Goal: Check status: Check status

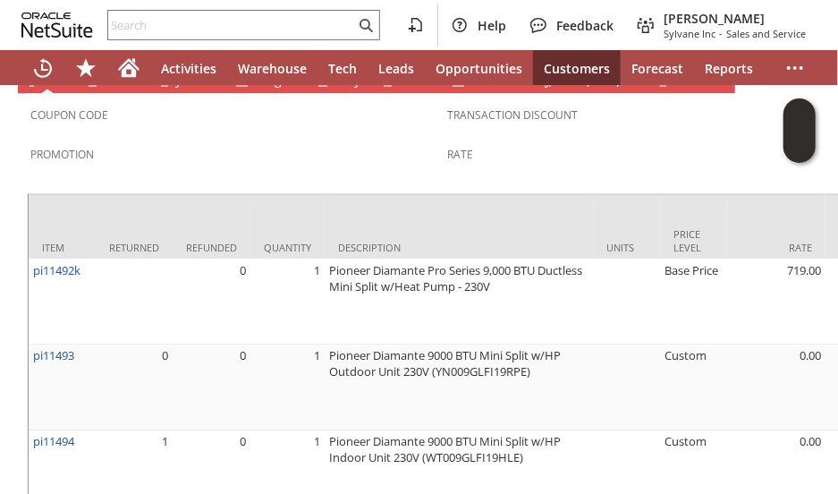
scroll to position [1042, 0]
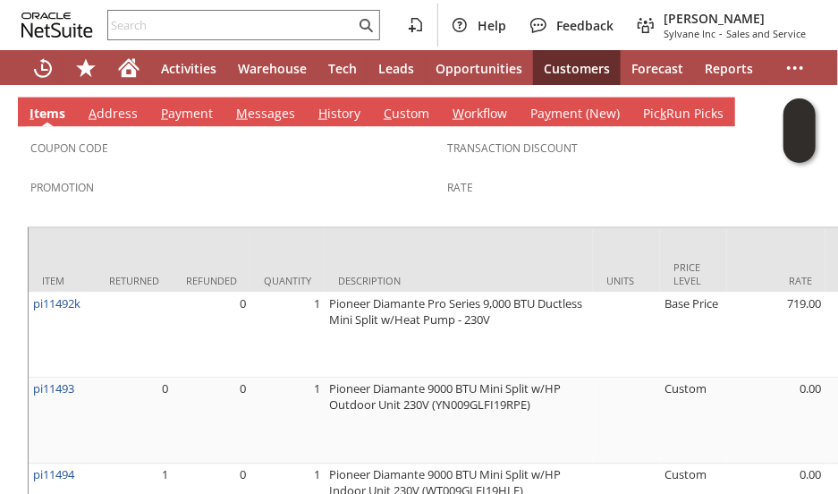
click at [199, 131] on tbody "Coupon Code Promotion" at bounding box center [238, 172] width 417 height 83
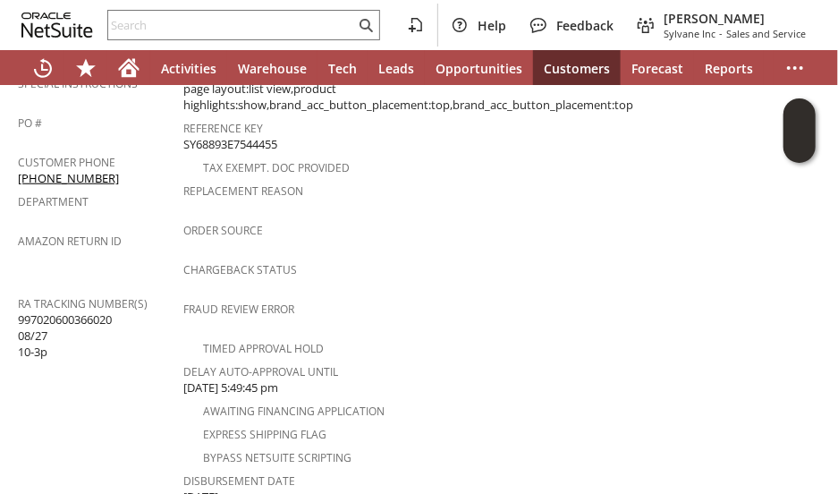
scroll to position [577, 0]
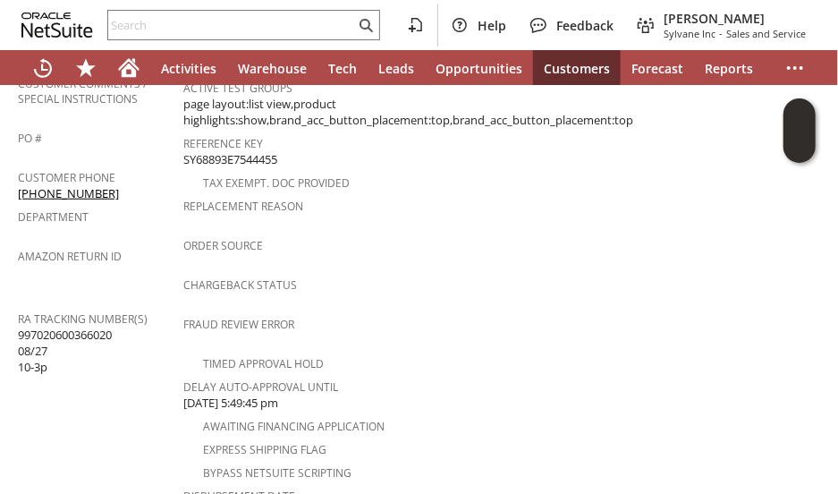
click at [85, 326] on span "997020600366020 08/27 10-3p" at bounding box center [65, 350] width 94 height 49
copy span "997020600366020"
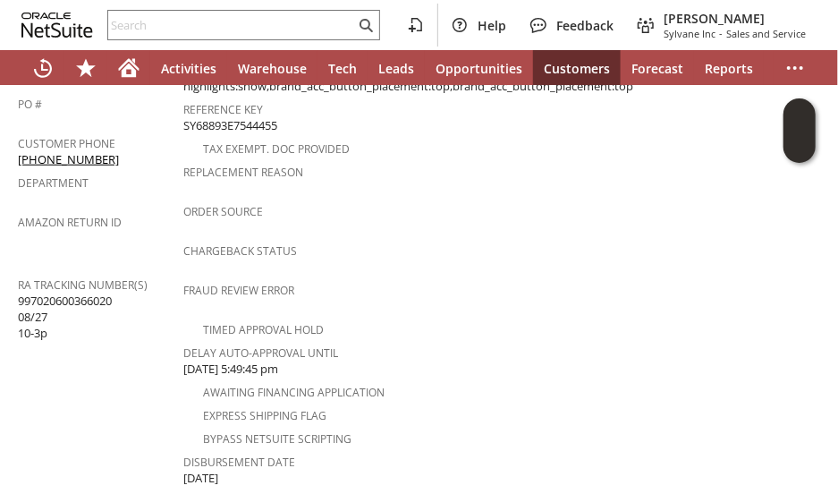
click at [477, 310] on tbody "RMA Status RMA Number Customer Comment Replacement Requested Customer Type Inva…" at bounding box center [412, 47] width 459 height 884
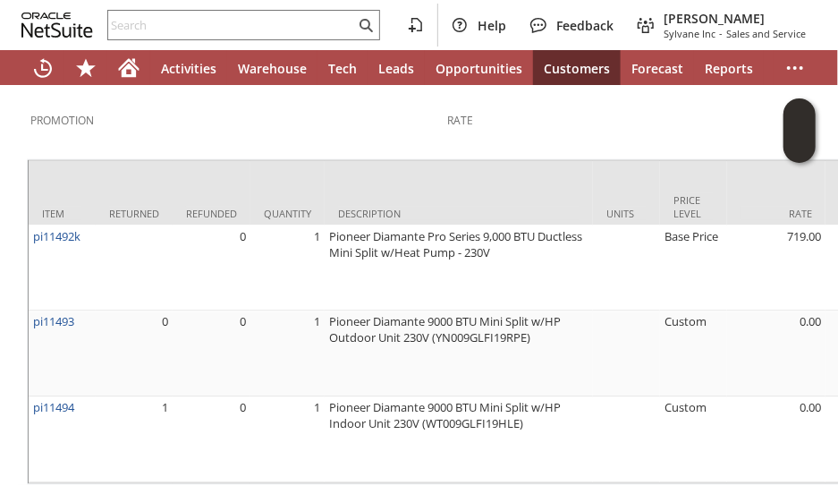
scroll to position [1042, 0]
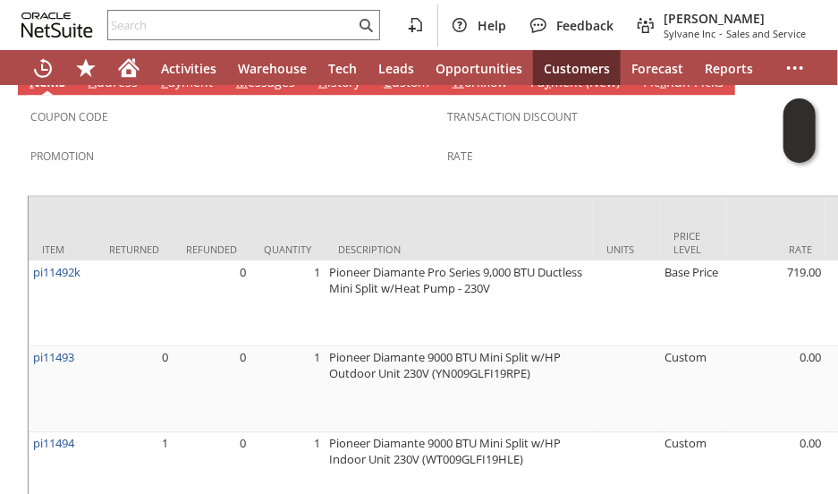
click at [250, 143] on div "Promotion" at bounding box center [234, 162] width 408 height 38
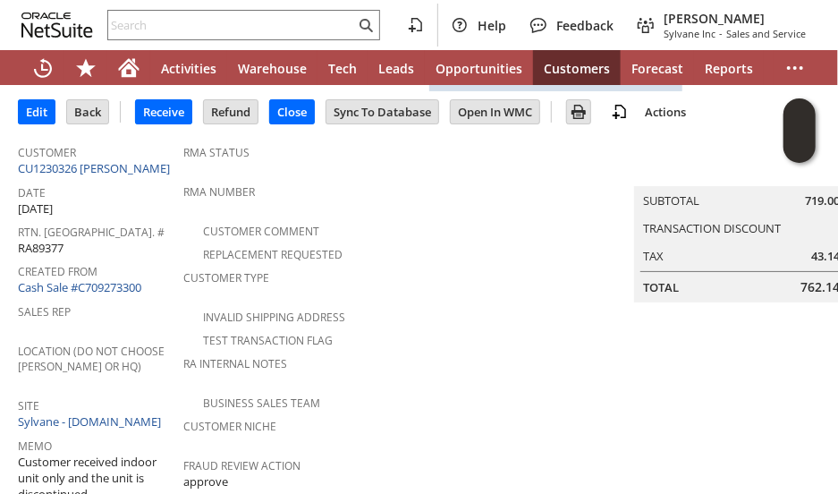
scroll to position [0, 0]
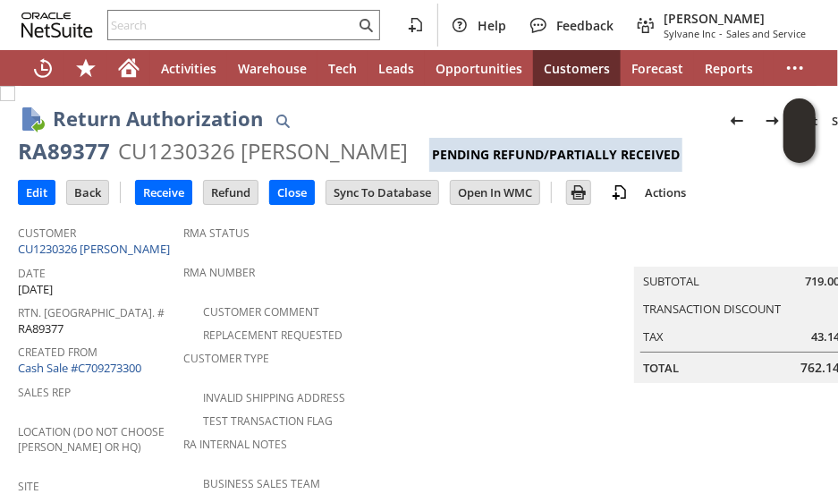
click at [59, 149] on div "RA89377" at bounding box center [64, 151] width 92 height 29
copy div "RA89377"
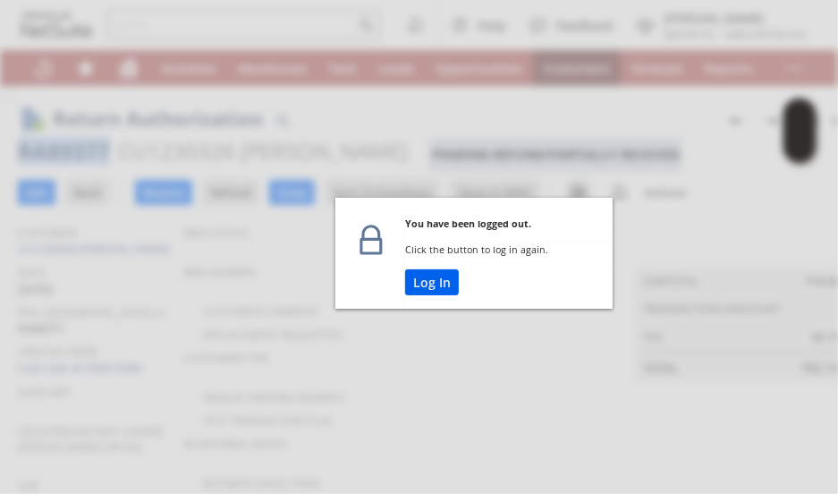
click at [426, 282] on button "Log In" at bounding box center [432, 282] width 54 height 26
